Goal: Transaction & Acquisition: Purchase product/service

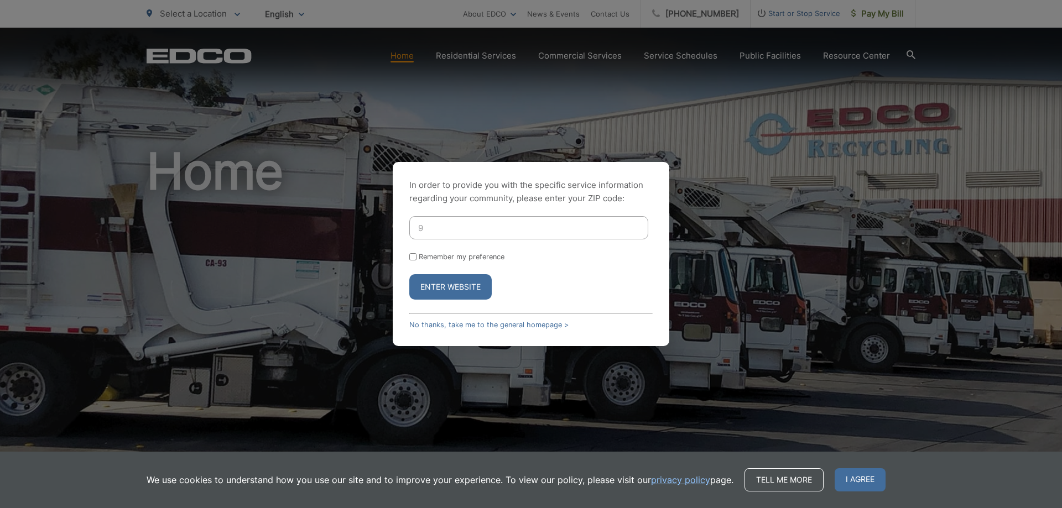
type input "92028"
click at [458, 289] on button "Enter Website" at bounding box center [450, 286] width 82 height 25
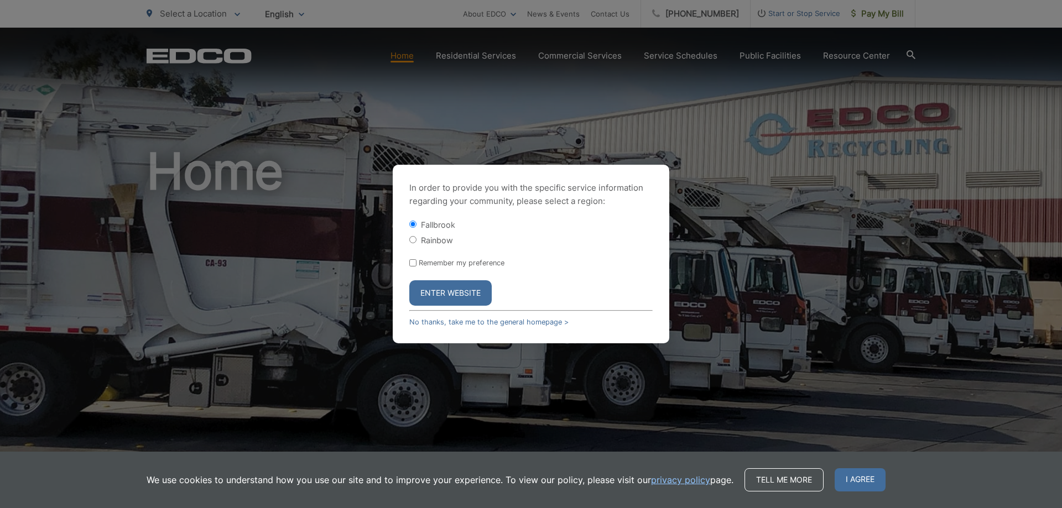
click at [466, 285] on button "Enter Website" at bounding box center [450, 292] width 82 height 25
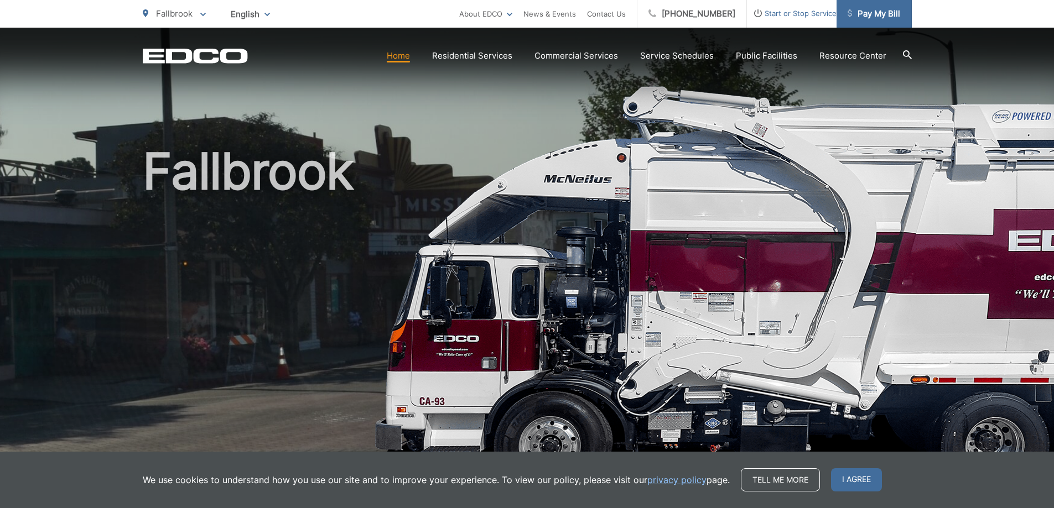
click at [861, 13] on span "Pay My Bill" at bounding box center [873, 13] width 53 height 13
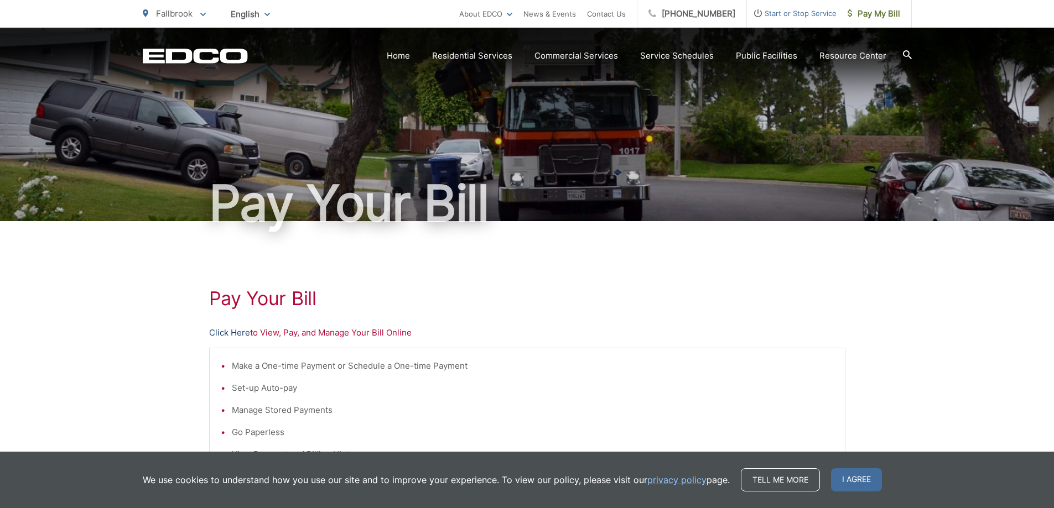
click at [233, 331] on link "Click Here" at bounding box center [229, 332] width 41 height 13
